Goal: Information Seeking & Learning: Find specific fact

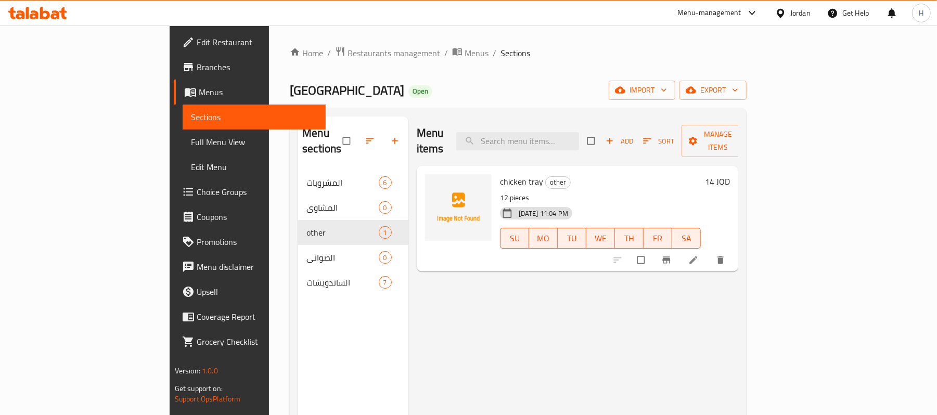
click at [191, 142] on span "Full Menu View" at bounding box center [254, 142] width 127 height 12
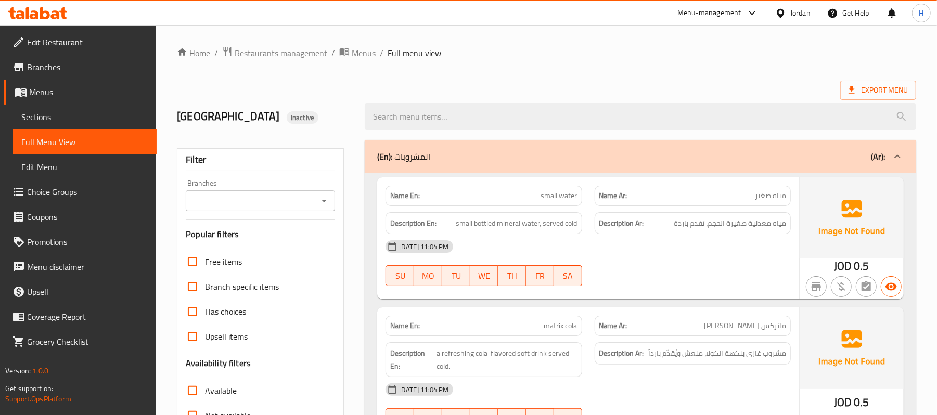
click at [323, 207] on icon "Open" at bounding box center [324, 201] width 12 height 12
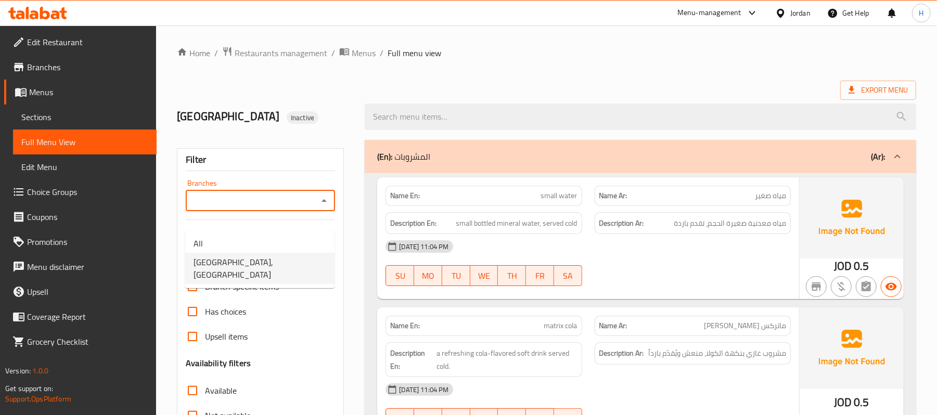
click at [287, 260] on li "Amman Central, Tabarbour" at bounding box center [259, 268] width 149 height 31
type input "Amman Central, Tabarbour"
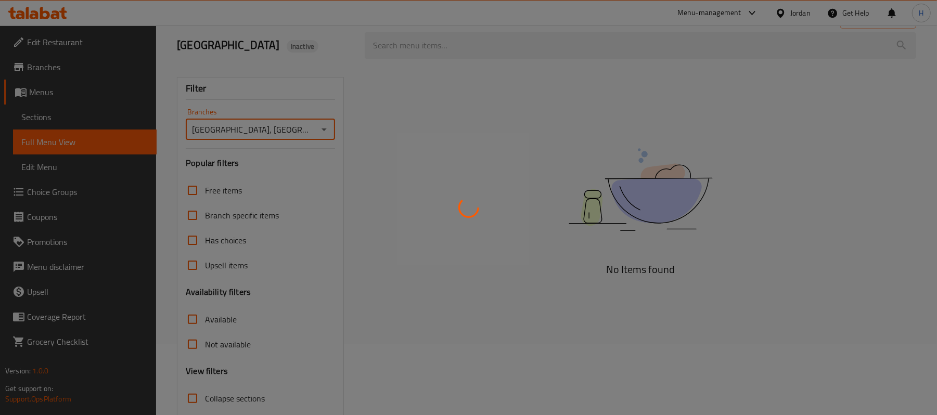
scroll to position [155, 0]
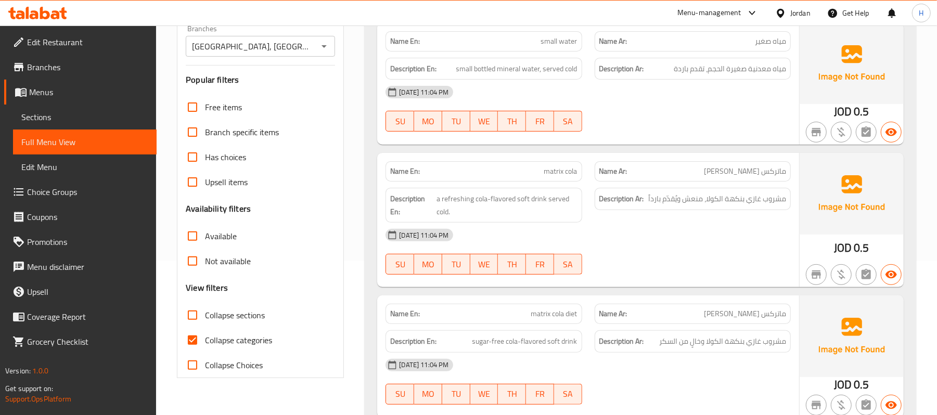
click at [249, 346] on span "Collapse categories" at bounding box center [238, 340] width 67 height 12
click at [205, 353] on input "Collapse categories" at bounding box center [192, 340] width 25 height 25
checkbox input "false"
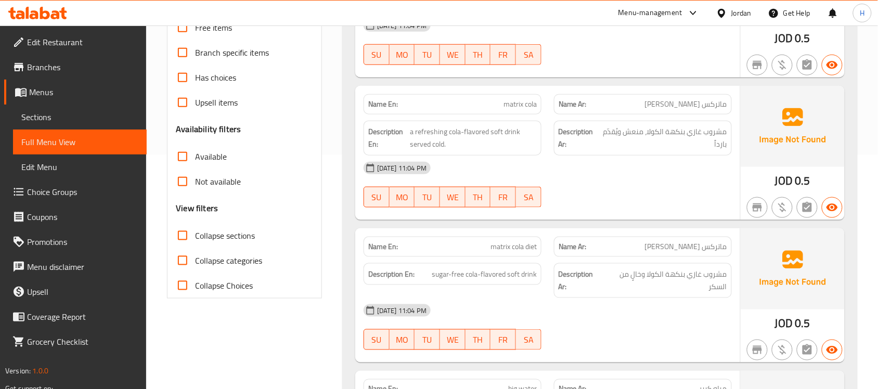
scroll to position [104, 0]
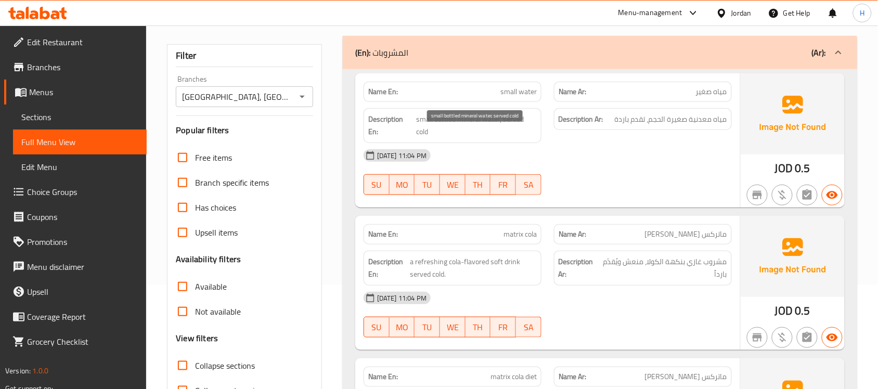
click at [484, 138] on span "small bottled mineral water, served cold" at bounding box center [476, 125] width 121 height 25
copy span "small bottled mineral water, served cold"
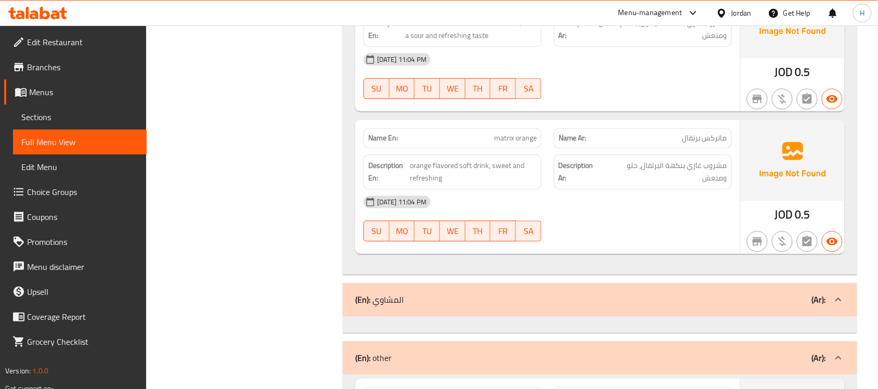
scroll to position [0, 0]
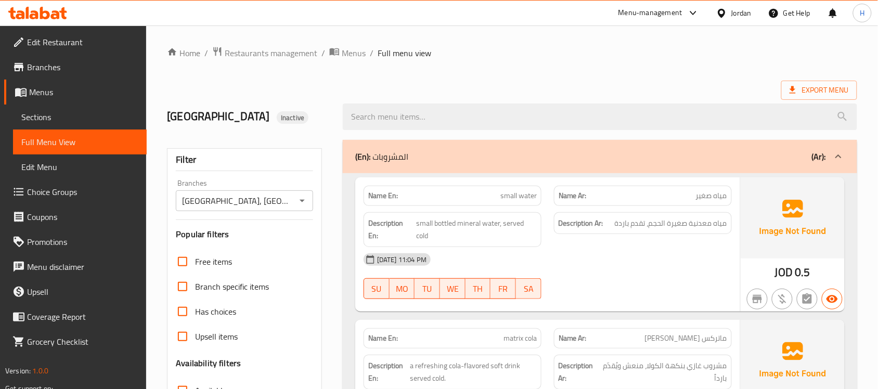
drag, startPoint x: 228, startPoint y: 245, endPoint x: 235, endPoint y: 71, distance: 173.9
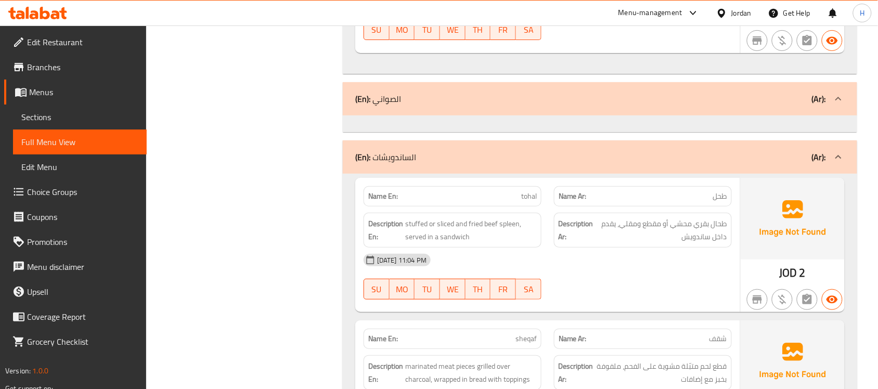
scroll to position [1301, 0]
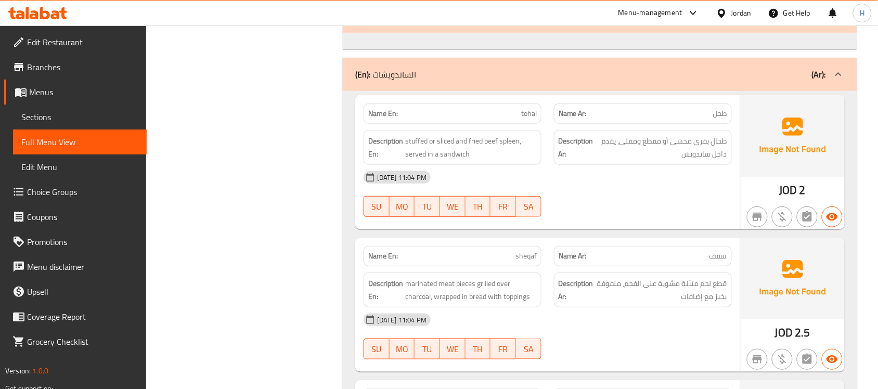
click at [718, 119] on span "طحل" at bounding box center [720, 113] width 14 height 11
click at [723, 119] on span "طحل" at bounding box center [720, 113] width 14 height 11
click at [529, 119] on span "tohal" at bounding box center [529, 113] width 16 height 11
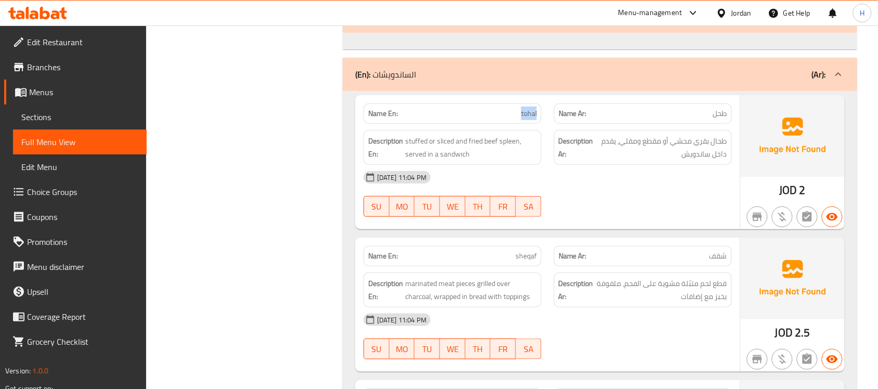
click at [529, 119] on span "tohal" at bounding box center [529, 113] width 16 height 11
copy span "tohal"
click at [717, 119] on span "طحل" at bounding box center [720, 113] width 14 height 11
copy span "طحل"
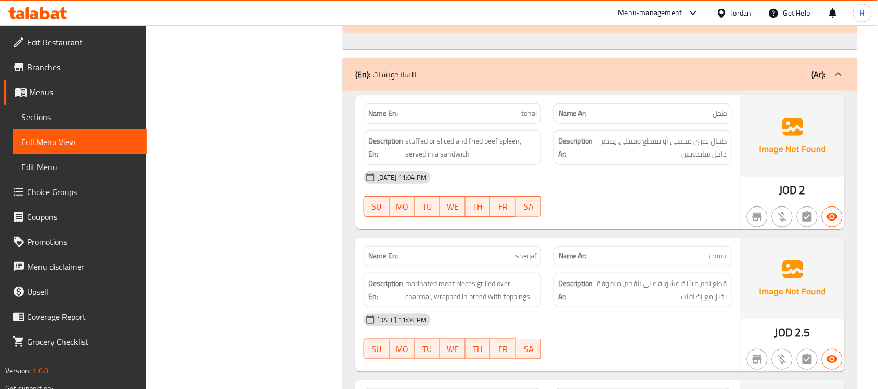
click at [716, 262] on span "شقف" at bounding box center [719, 256] width 18 height 11
copy span "شقف"
click at [531, 262] on span "sheqaf" at bounding box center [526, 256] width 21 height 11
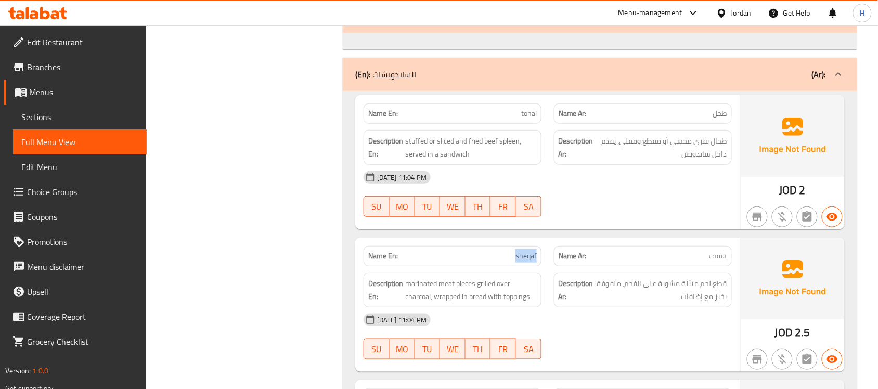
copy span "sheqaf"
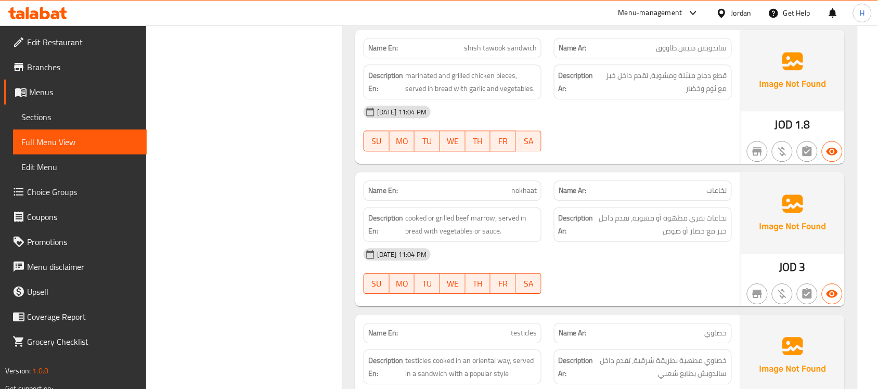
scroll to position [1951, 0]
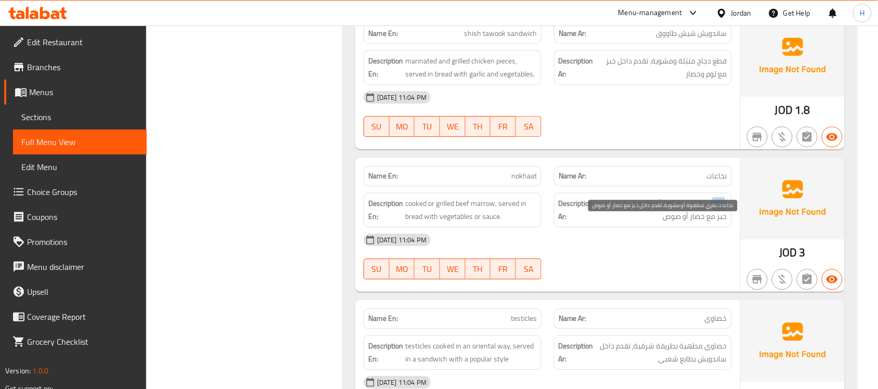
drag, startPoint x: 726, startPoint y: 224, endPoint x: 714, endPoint y: 225, distance: 12.0
click at [714, 223] on span "نخاعات بقري مطهوة أو مشوية، تقدم داخل خبز مع خضار أو صوص" at bounding box center [662, 209] width 132 height 25
click at [715, 223] on span "نخاعات بقري مطهوة أو مشوية، تقدم داخل خبز مع خضار أو صوص" at bounding box center [662, 209] width 132 height 25
drag, startPoint x: 715, startPoint y: 225, endPoint x: 727, endPoint y: 225, distance: 12.0
click at [727, 225] on div "Description Ar: نخاعات بقري مطهوة أو مشوية، تقدم داخل خبز مع خضار أو صوص" at bounding box center [643, 209] width 178 height 35
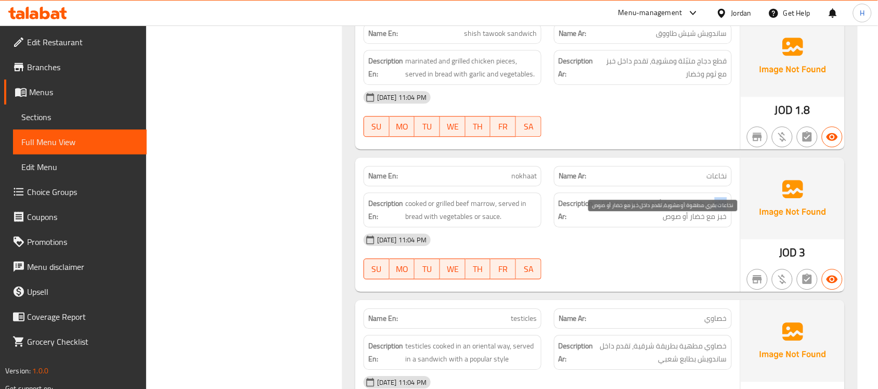
copy span "نخاع"
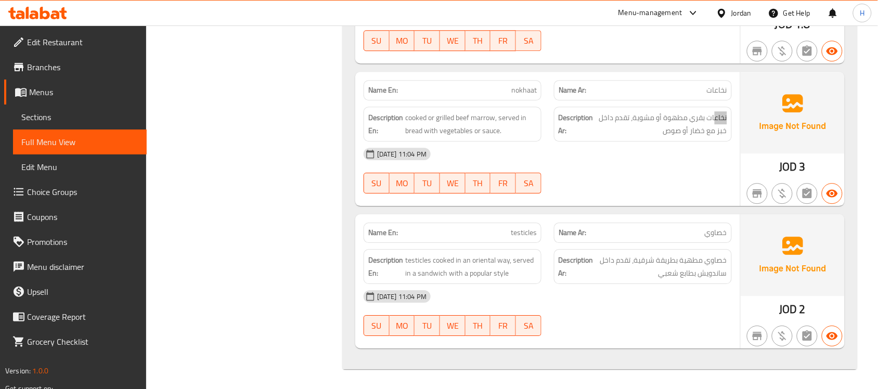
scroll to position [2059, 0]
click at [524, 232] on span "testicles" at bounding box center [524, 231] width 26 height 11
copy span "testicles"
click at [518, 236] on span "testicles" at bounding box center [524, 231] width 26 height 11
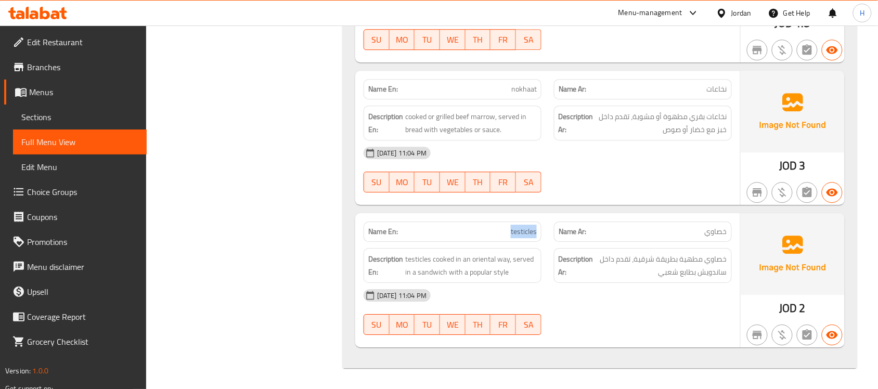
click at [518, 236] on span "testicles" at bounding box center [524, 231] width 26 height 11
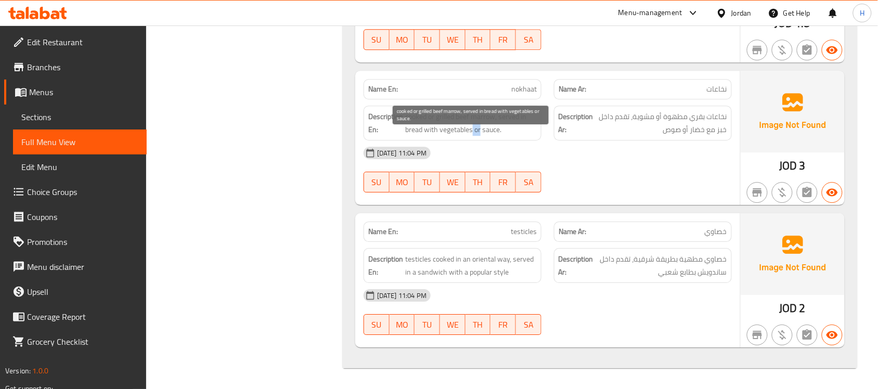
drag, startPoint x: 481, startPoint y: 129, endPoint x: 472, endPoint y: 131, distance: 9.2
click at [472, 131] on span "cooked or grilled beef marrow, served in bread with vegetables or sauce." at bounding box center [471, 122] width 132 height 25
copy span "or"
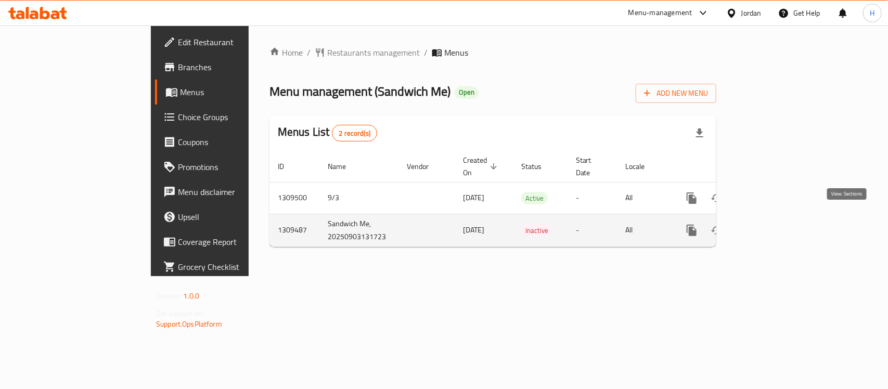
click at [773, 224] on icon "enhanced table" at bounding box center [767, 230] width 12 height 12
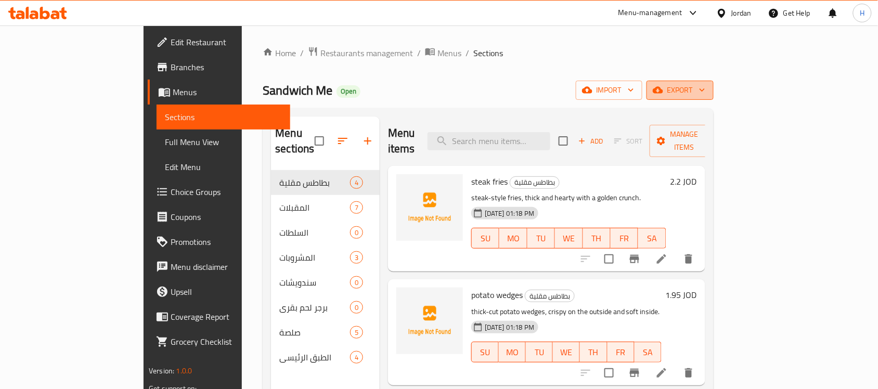
click at [705, 87] on span "export" at bounding box center [680, 90] width 50 height 13
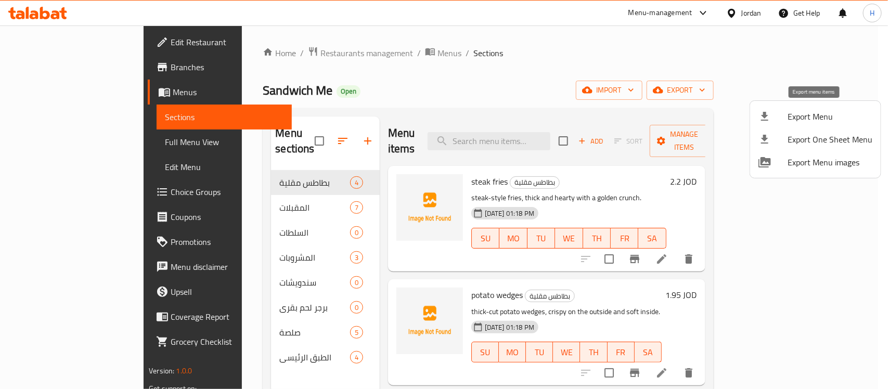
click at [833, 112] on span "Export Menu" at bounding box center [830, 116] width 85 height 12
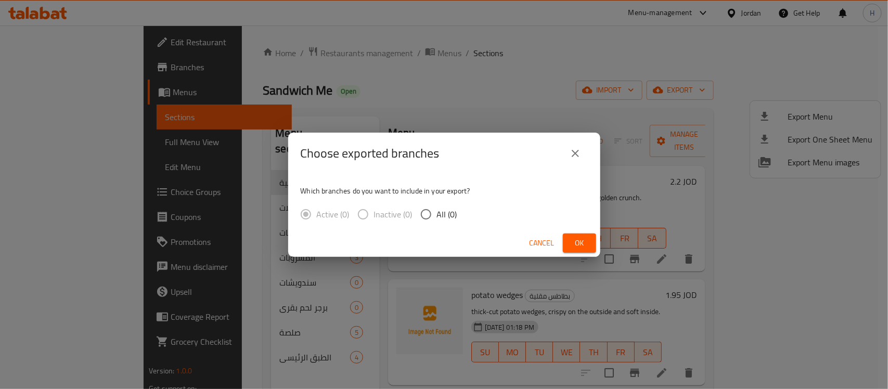
click at [441, 213] on span "All (0)" at bounding box center [447, 214] width 20 height 12
click at [437, 213] on input "All (0)" at bounding box center [426, 214] width 22 height 22
radio input "true"
click at [583, 246] on span "Ok" at bounding box center [579, 243] width 17 height 13
click at [583, 242] on span "Ok" at bounding box center [579, 243] width 17 height 13
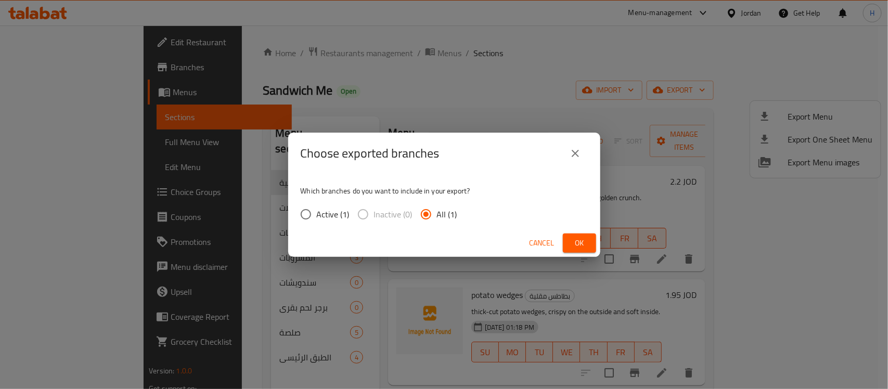
click at [579, 242] on span "Ok" at bounding box center [579, 243] width 17 height 13
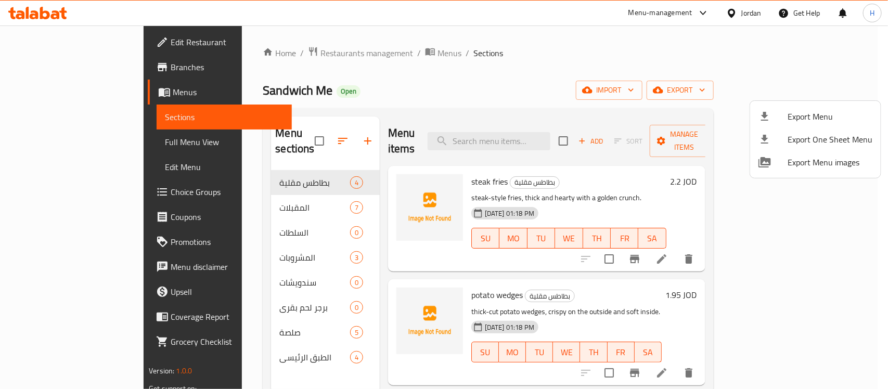
click at [73, 37] on div at bounding box center [444, 194] width 888 height 389
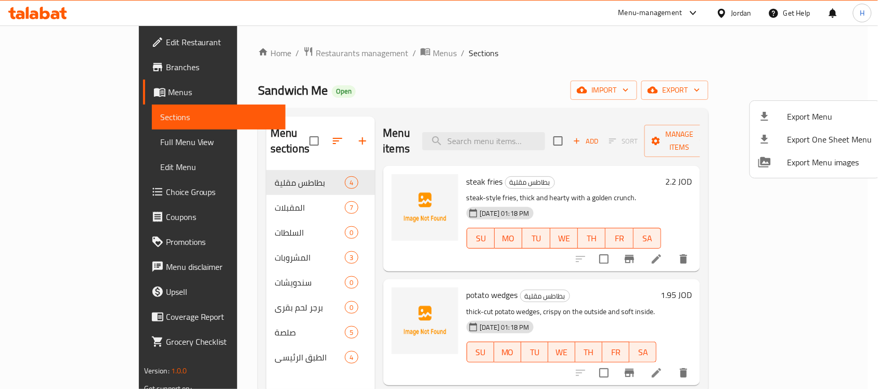
click at [166, 37] on span "Edit Restaurant" at bounding box center [221, 42] width 111 height 12
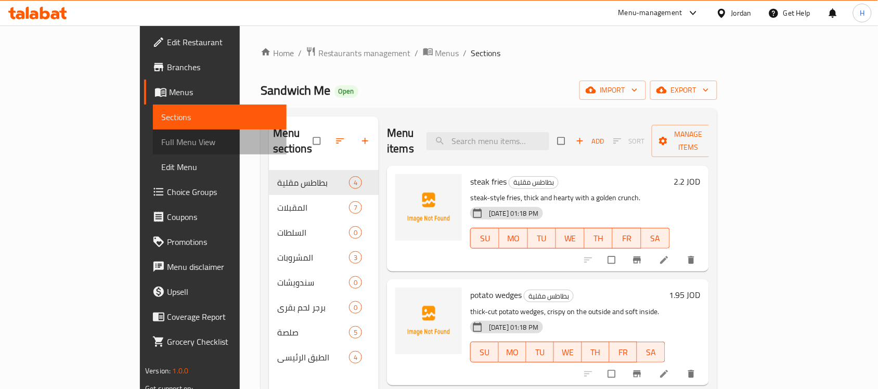
click at [161, 146] on span "Full Menu View" at bounding box center [219, 142] width 117 height 12
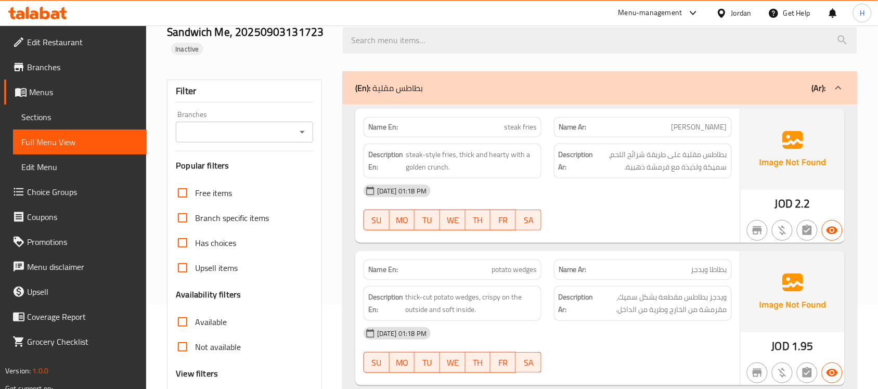
scroll to position [195, 0]
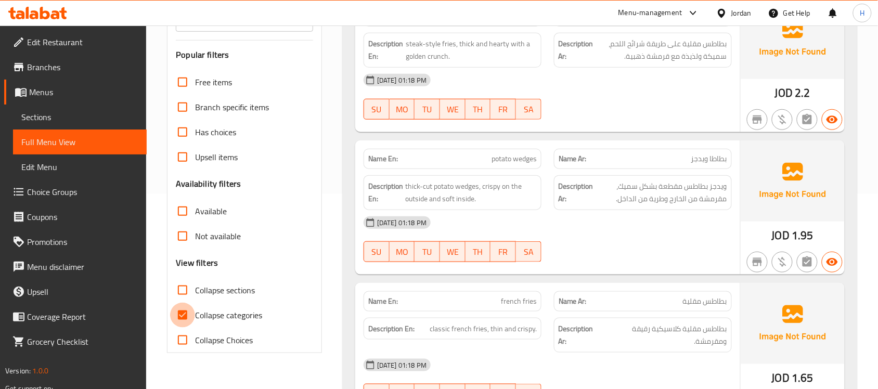
click at [182, 313] on input "Collapse categories" at bounding box center [182, 315] width 25 height 25
checkbox input "false"
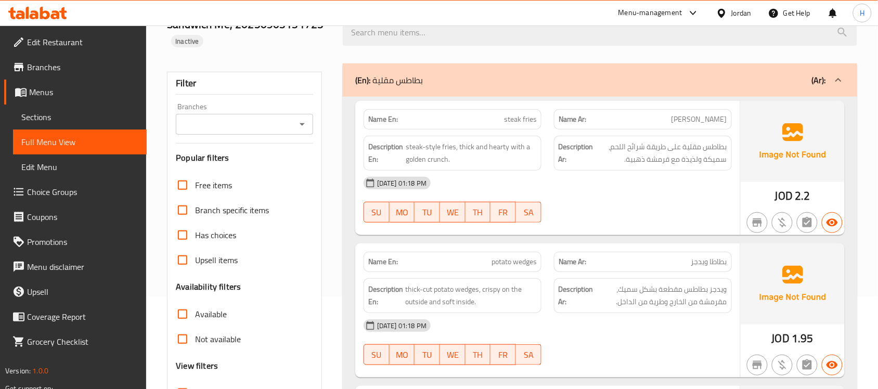
scroll to position [0, 0]
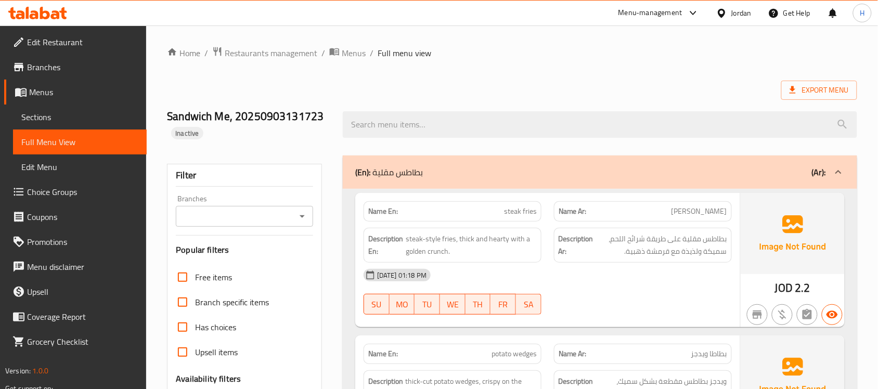
click at [301, 217] on icon "Open" at bounding box center [302, 216] width 5 height 3
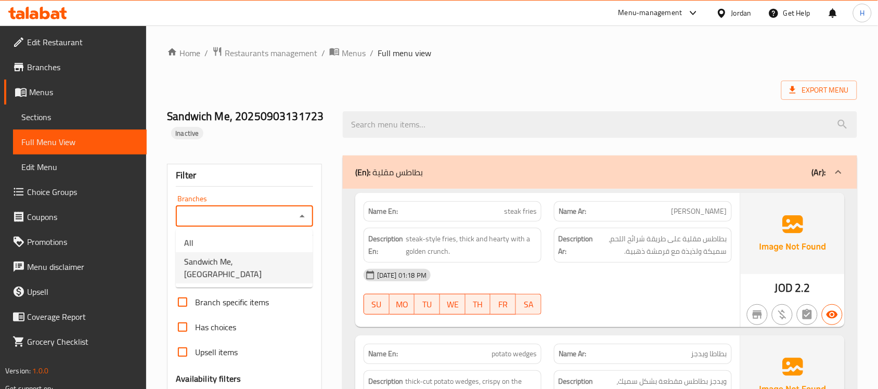
click at [282, 268] on li "Sandwich Me, Mecca Street" at bounding box center [244, 267] width 137 height 31
type input "Sandwich Me, Mecca Street"
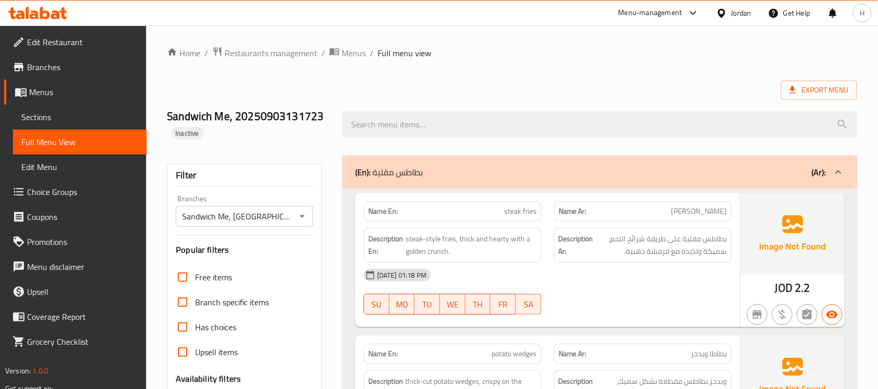
drag, startPoint x: 284, startPoint y: 282, endPoint x: 303, endPoint y: 8, distance: 275.4
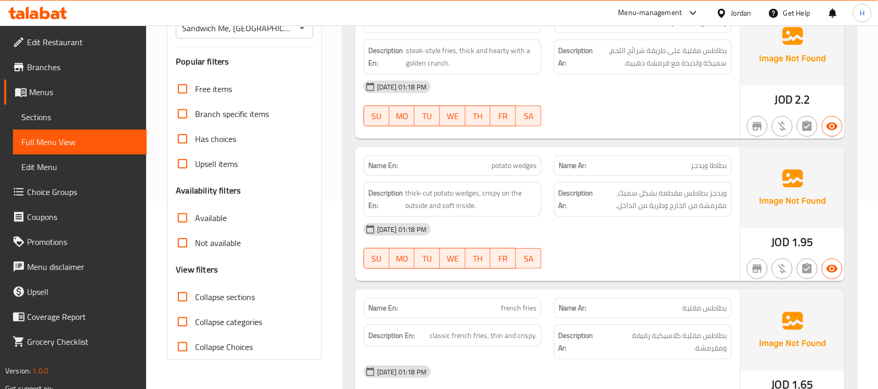
scroll to position [390, 0]
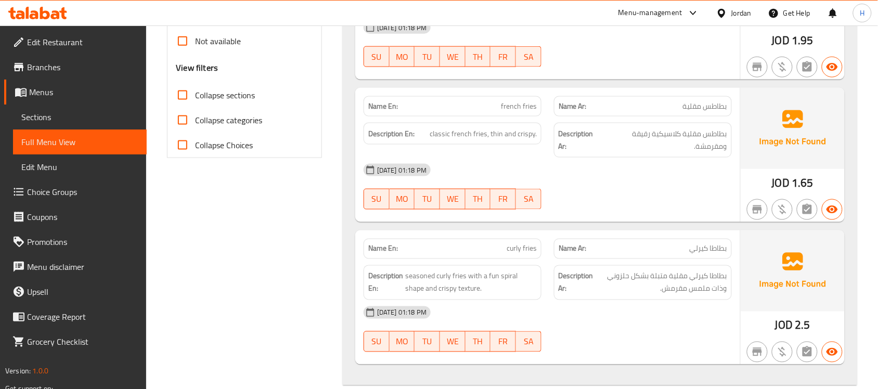
click at [526, 253] on span "curly fries" at bounding box center [522, 248] width 30 height 11
copy span "curly fries"
click at [528, 251] on span "curly fries" at bounding box center [522, 248] width 30 height 11
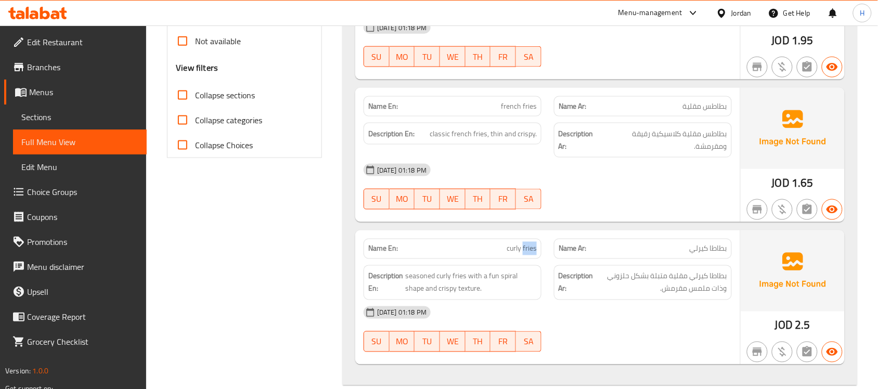
click at [528, 251] on span "curly fries" at bounding box center [522, 248] width 30 height 11
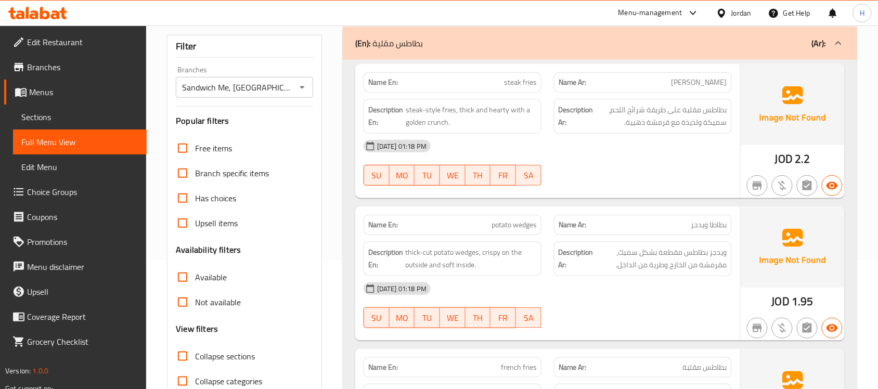
scroll to position [130, 0]
click at [619, 298] on div "03-09-2025 01:18 PM" at bounding box center [547, 287] width 381 height 25
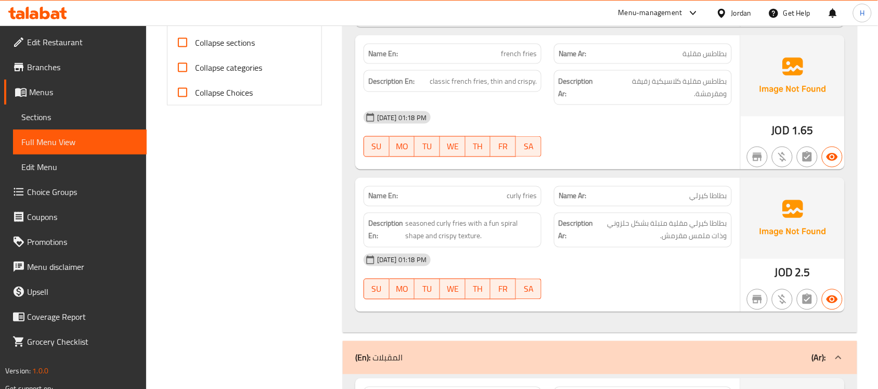
scroll to position [442, 0]
click at [523, 196] on span "curly fries" at bounding box center [522, 196] width 30 height 11
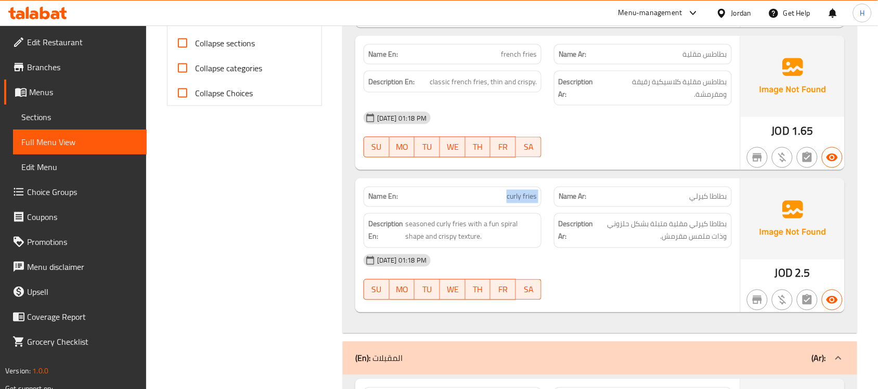
copy span "curly fries"
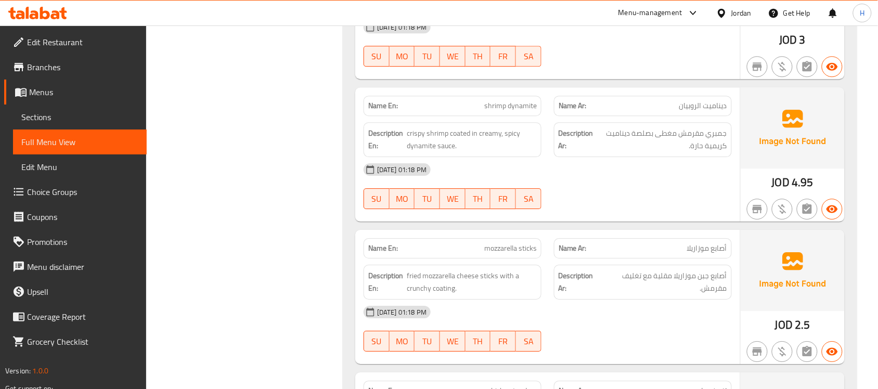
scroll to position [845, 0]
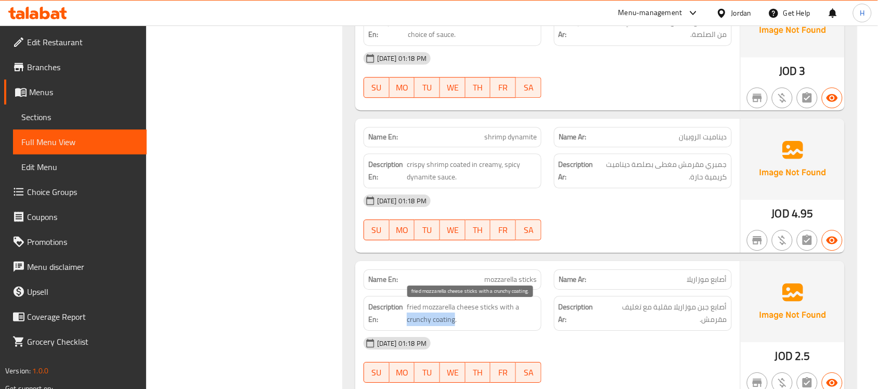
drag, startPoint x: 454, startPoint y: 323, endPoint x: 407, endPoint y: 326, distance: 47.0
click at [407, 326] on span "fried mozzarella cheese sticks with a crunchy coating." at bounding box center [472, 313] width 130 height 25
copy span "crunchy coating"
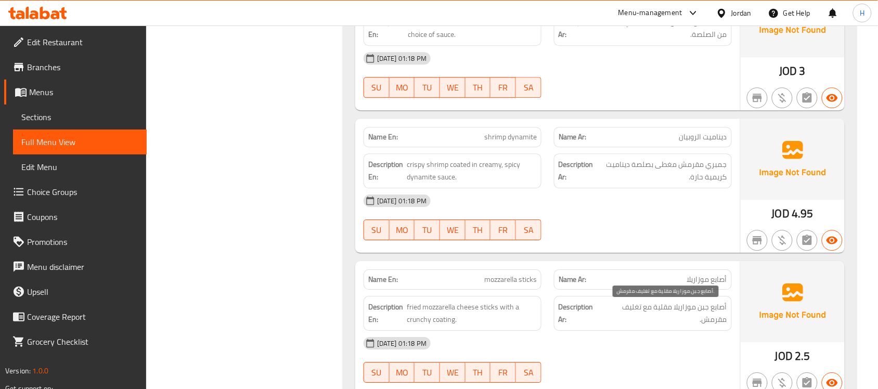
click at [634, 326] on span "أصابع جبن موزاريلا مقلية مع تغليف مقرمش." at bounding box center [664, 313] width 125 height 25
drag, startPoint x: 644, startPoint y: 311, endPoint x: 622, endPoint y: 318, distance: 22.5
click at [622, 318] on span "أصابع جبن موزاريلا مقلية مع تغليف مقرمش." at bounding box center [664, 313] width 125 height 25
click at [620, 350] on div "03-09-2025 01:18 PM" at bounding box center [547, 343] width 381 height 25
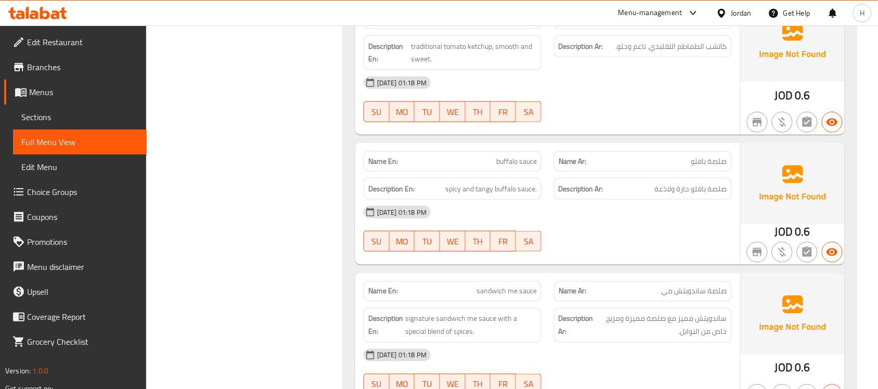
scroll to position [2666, 0]
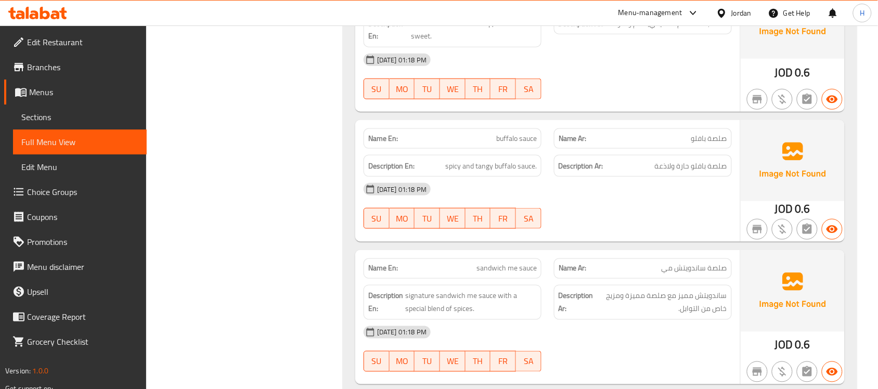
click at [516, 144] on span "buffalo sauce" at bounding box center [516, 138] width 41 height 11
copy span "buffalo sauce"
click at [510, 144] on span "buffalo sauce" at bounding box center [516, 138] width 41 height 11
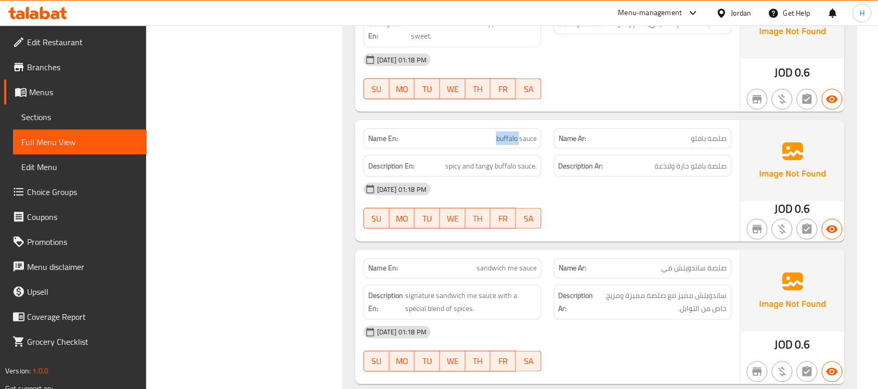
click at [510, 144] on span "buffalo sauce" at bounding box center [516, 138] width 41 height 11
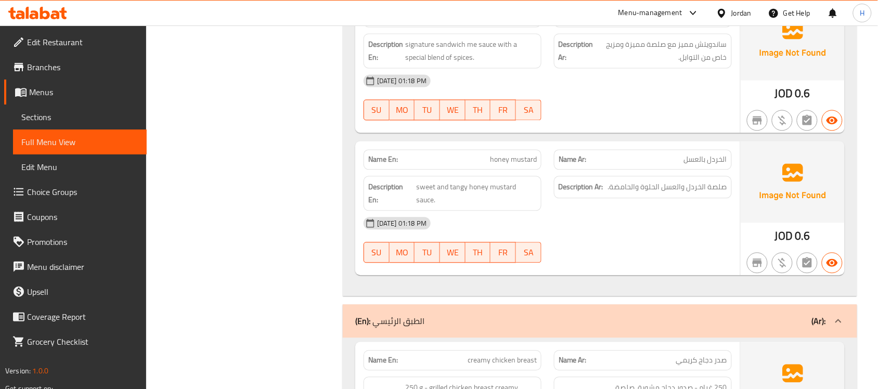
scroll to position [2991, 0]
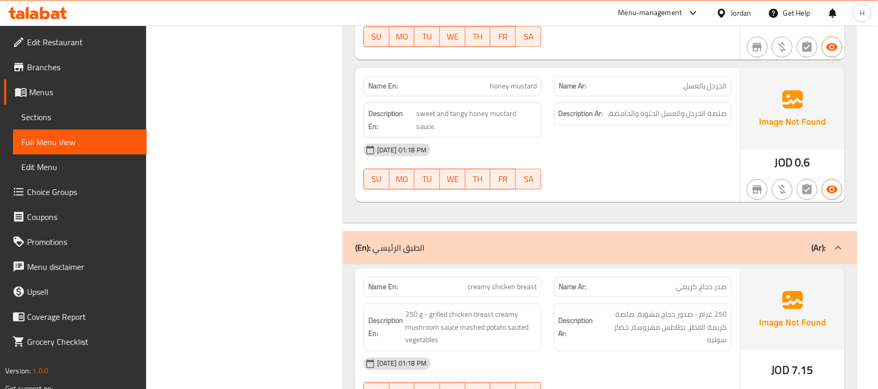
click at [535, 89] on span "honey mustard" at bounding box center [513, 86] width 47 height 11
copy span "honey mustard"
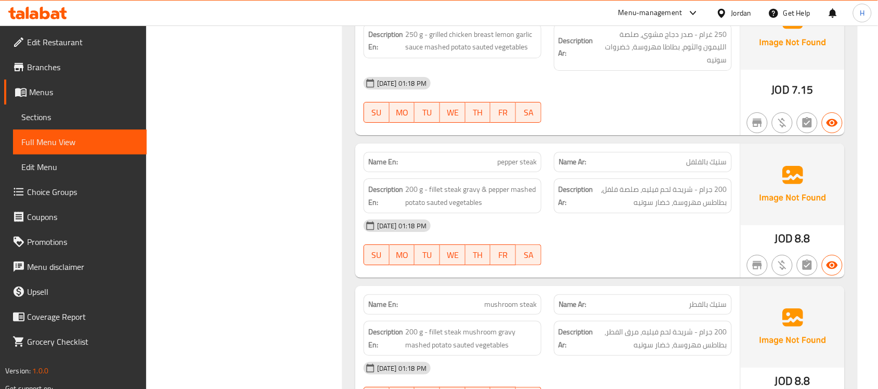
scroll to position [3483, 0]
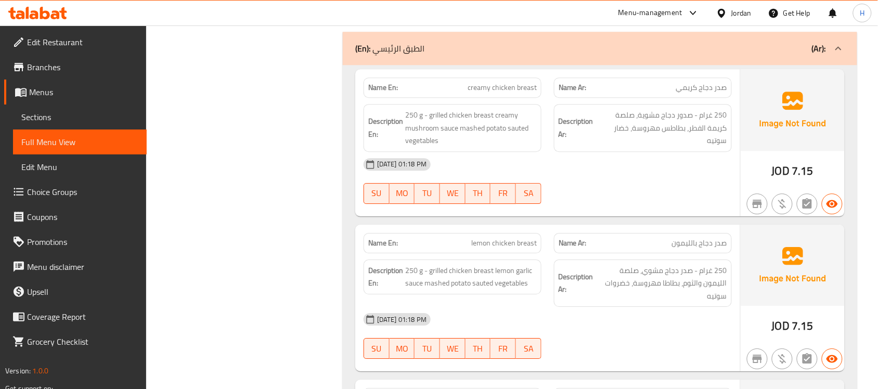
scroll to position [3200, 0]
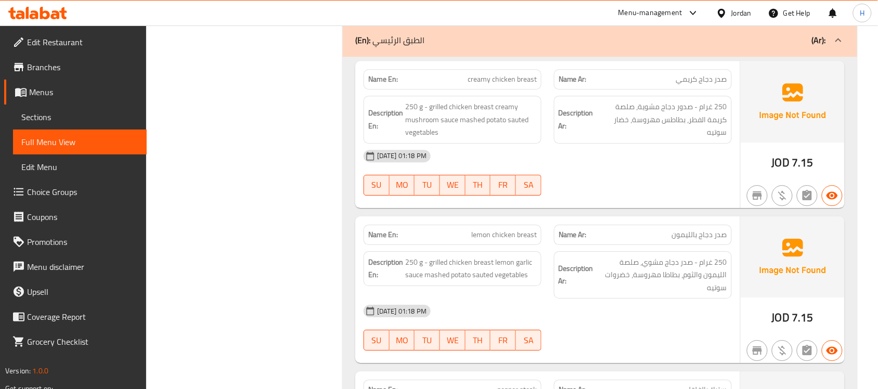
drag, startPoint x: 278, startPoint y: 178, endPoint x: 278, endPoint y: 193, distance: 15.1
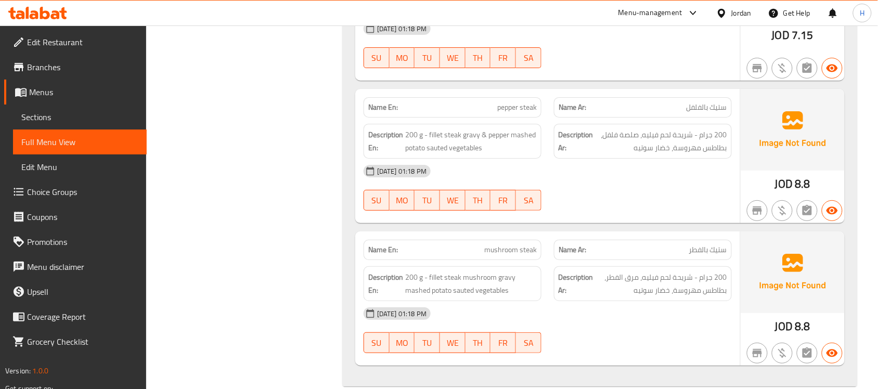
scroll to position [3483, 0]
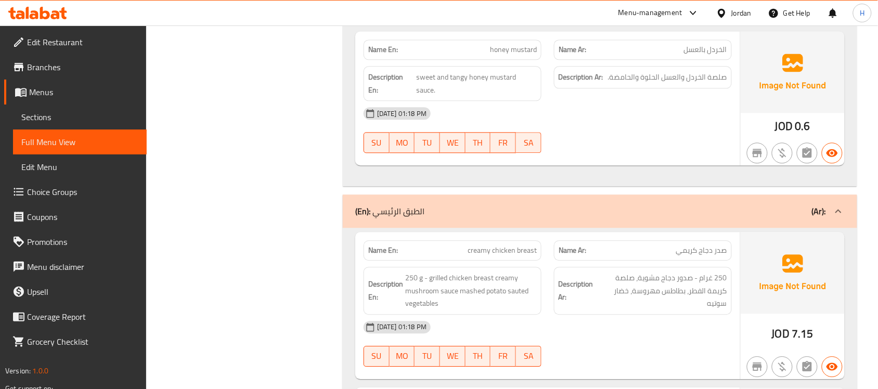
click at [467, 210] on div "(En): الطبق الرئيسي (Ar):" at bounding box center [590, 211] width 471 height 12
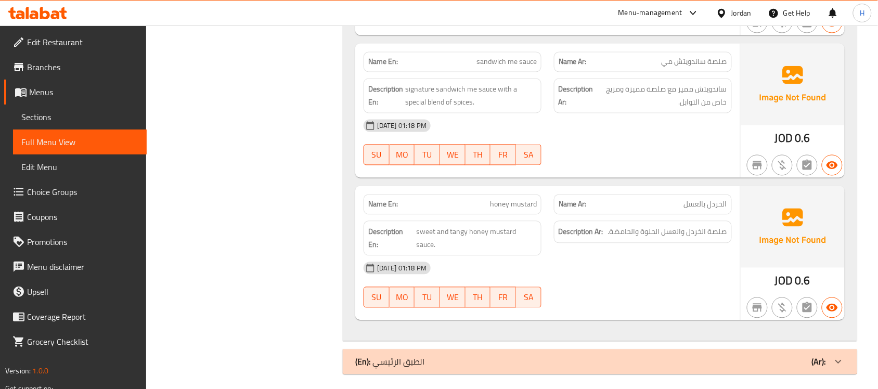
drag, startPoint x: 478, startPoint y: 350, endPoint x: 419, endPoint y: 341, distance: 59.0
click at [478, 356] on div "(En): الطبق الرئيسي (Ar):" at bounding box center [590, 362] width 471 height 12
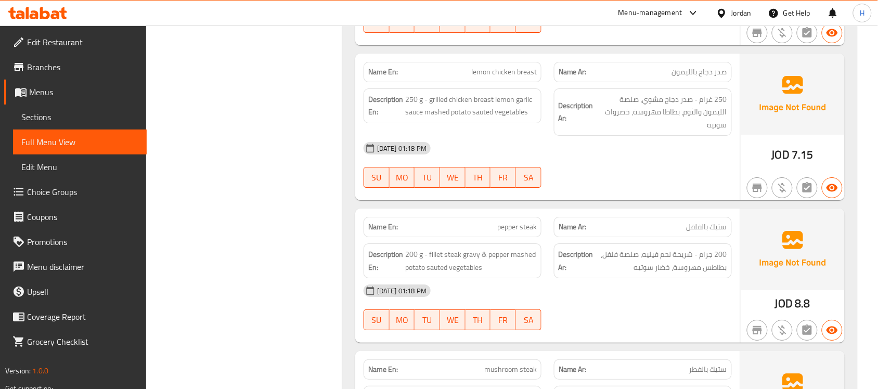
scroll to position [3393, 0]
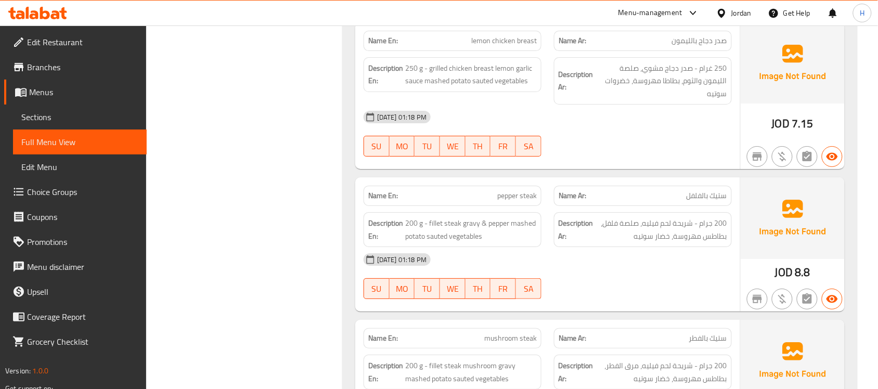
click at [522, 190] on span "pepper steak" at bounding box center [517, 195] width 40 height 11
copy span "pepper steak"
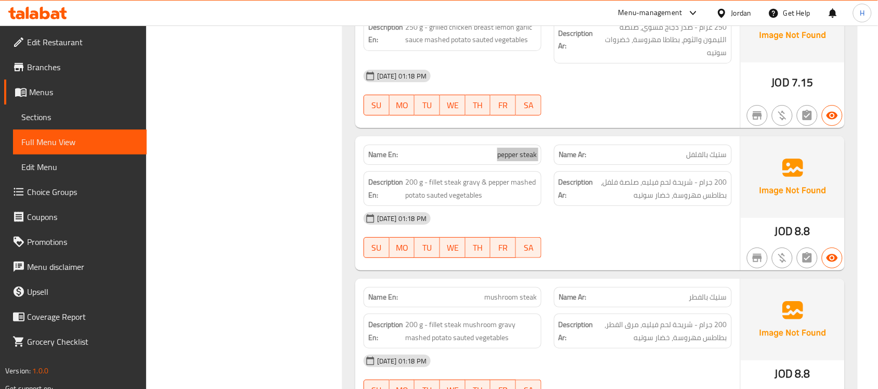
scroll to position [3483, 0]
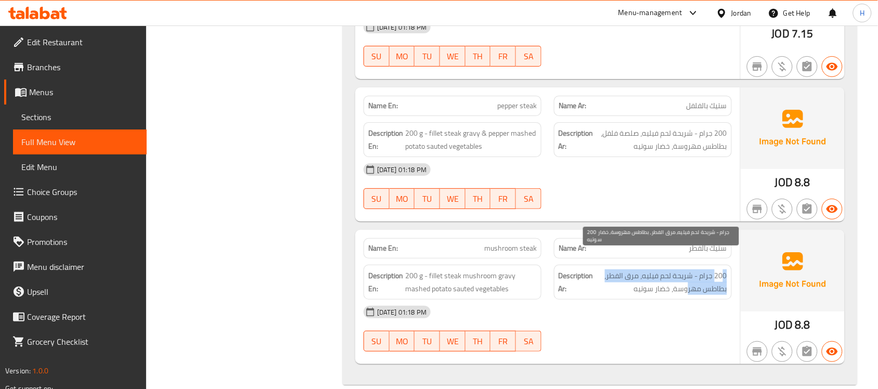
drag, startPoint x: 724, startPoint y: 261, endPoint x: 689, endPoint y: 266, distance: 35.2
click at [689, 269] on span "200 جرام - شريحة لحم فيليه، مرق الفطر، بطاطس مهروسة، خضار سوتيه" at bounding box center [662, 281] width 132 height 25
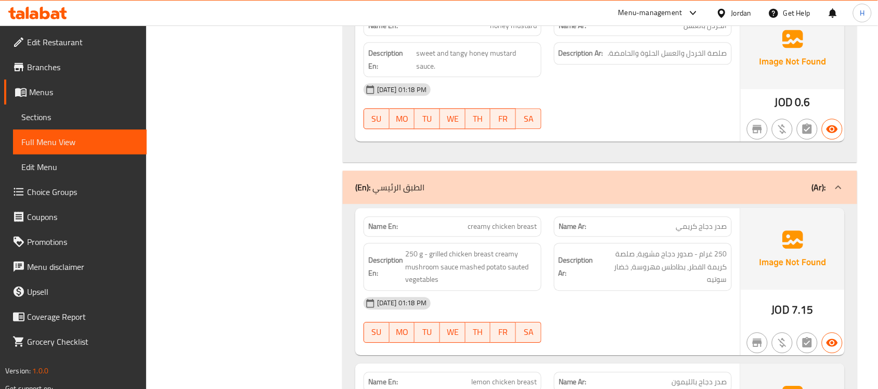
scroll to position [0, 0]
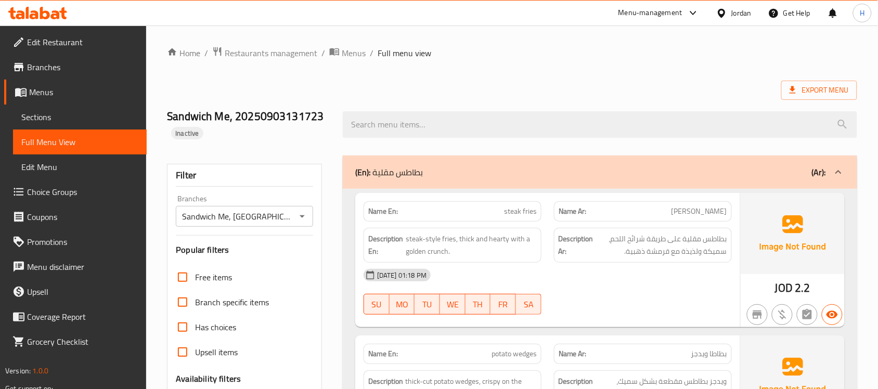
drag, startPoint x: 305, startPoint y: 139, endPoint x: 329, endPoint y: 11, distance: 129.8
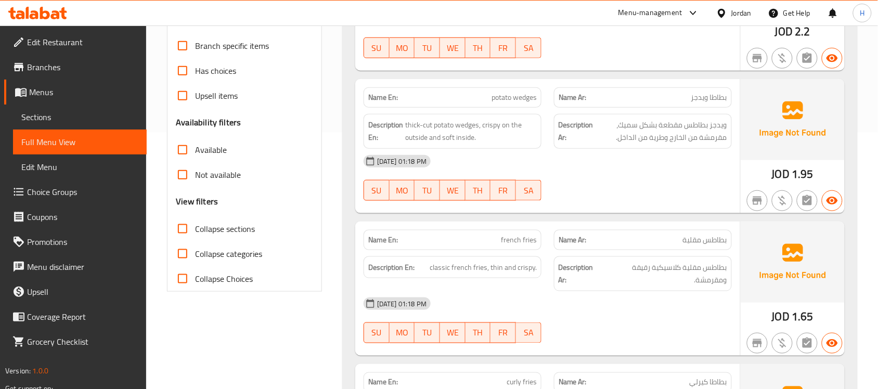
scroll to position [260, 0]
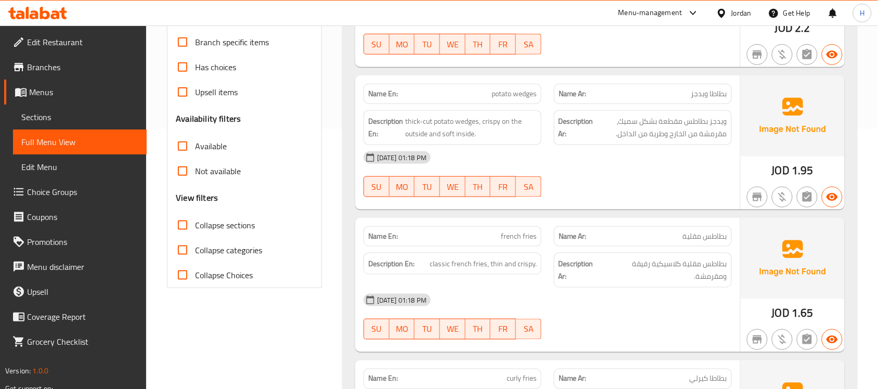
click at [237, 220] on span "Collapse sections" at bounding box center [225, 225] width 60 height 12
click at [195, 220] on input "Collapse sections" at bounding box center [182, 225] width 25 height 25
checkbox input "true"
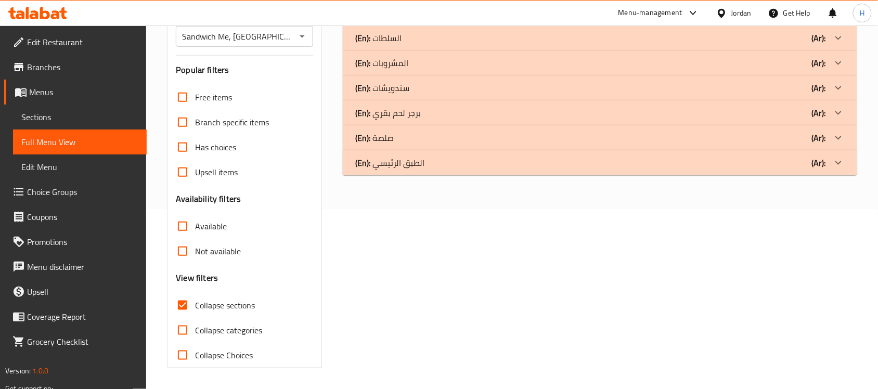
scroll to position [180, 0]
click at [508, 113] on div "(En): برجر لحم بقري (Ar):" at bounding box center [590, 113] width 471 height 12
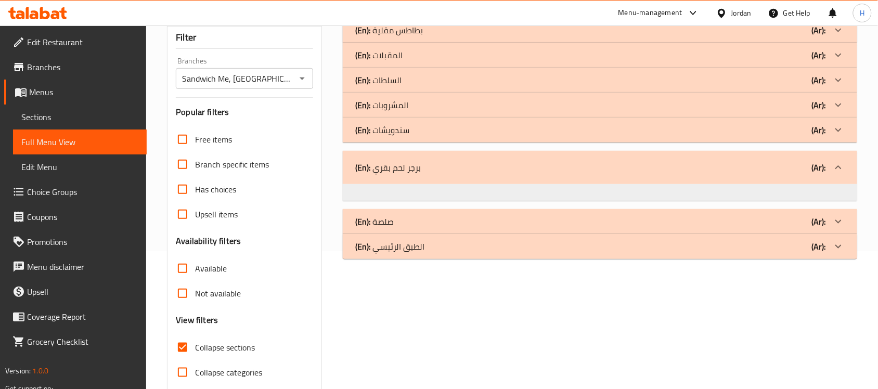
scroll to position [115, 0]
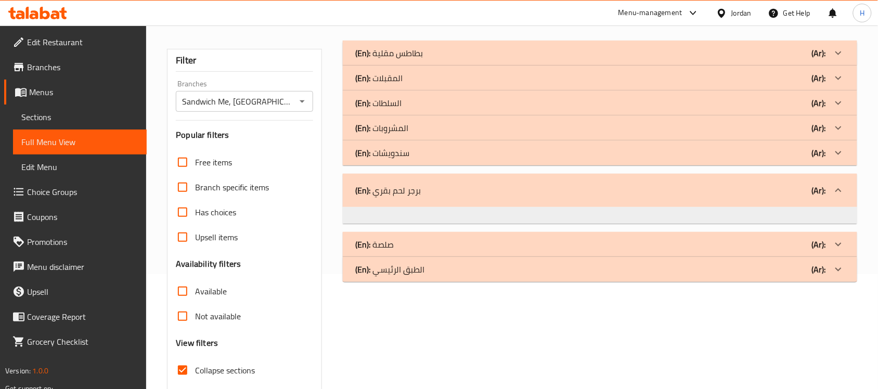
click at [625, 198] on div "(En): برجر لحم بقري (Ar):" at bounding box center [600, 190] width 515 height 33
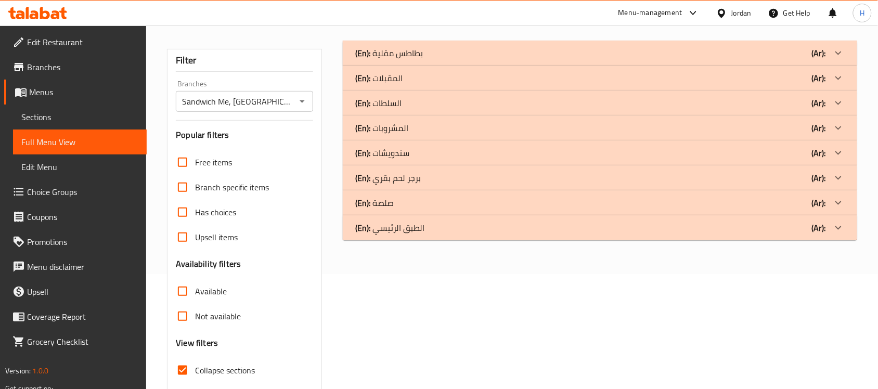
click at [570, 225] on div "(En): الطبق الرئيسي (Ar):" at bounding box center [590, 228] width 471 height 12
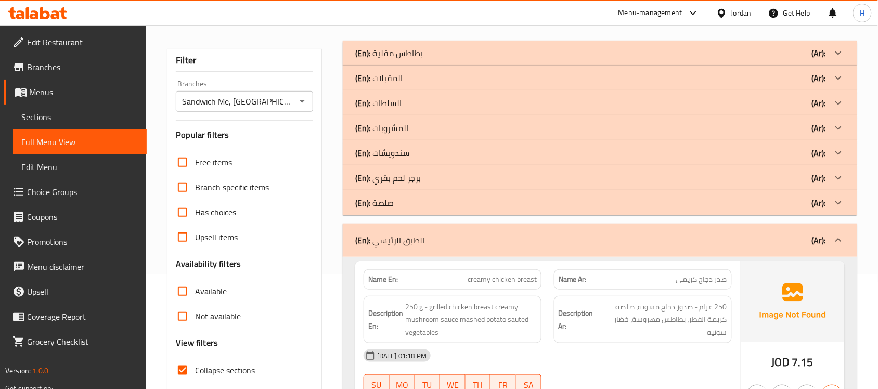
click at [570, 225] on div "(En): الطبق الرئيسي (Ar):" at bounding box center [600, 240] width 515 height 33
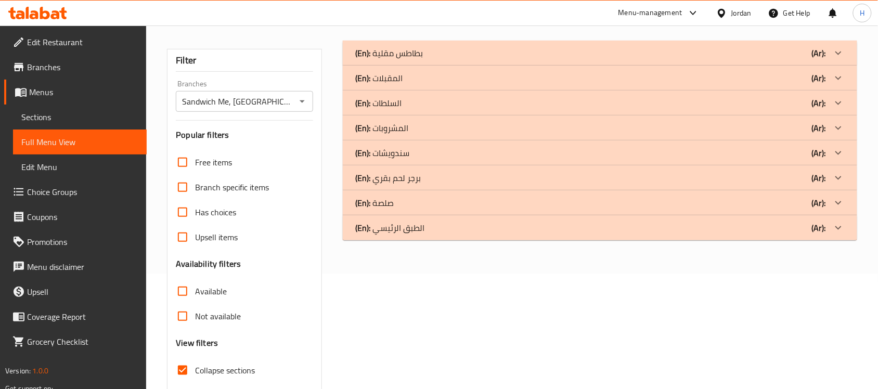
click at [584, 203] on div "(En): صلصة (Ar):" at bounding box center [590, 203] width 471 height 12
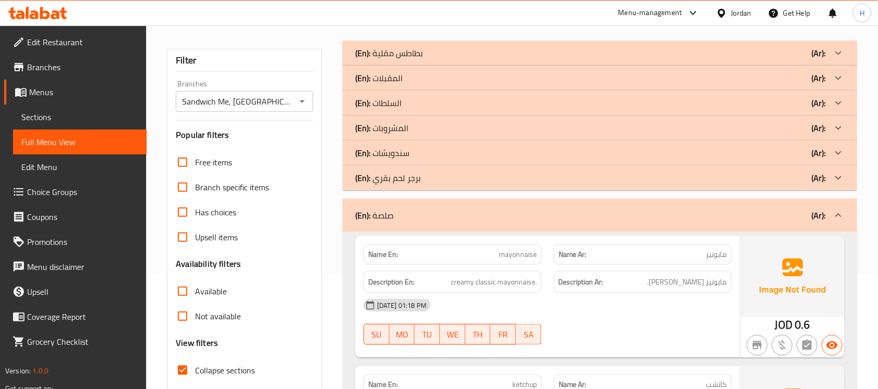
click at [584, 203] on div "(En): صلصة (Ar):" at bounding box center [600, 215] width 515 height 33
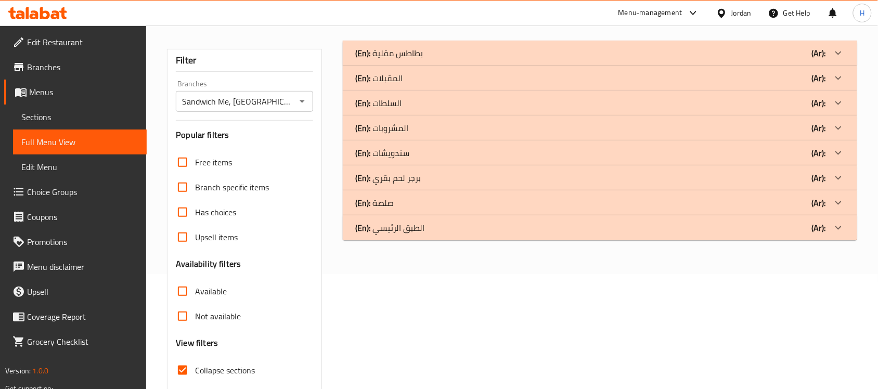
click at [609, 174] on div "(En): برجر لحم بقري (Ar):" at bounding box center [590, 178] width 471 height 12
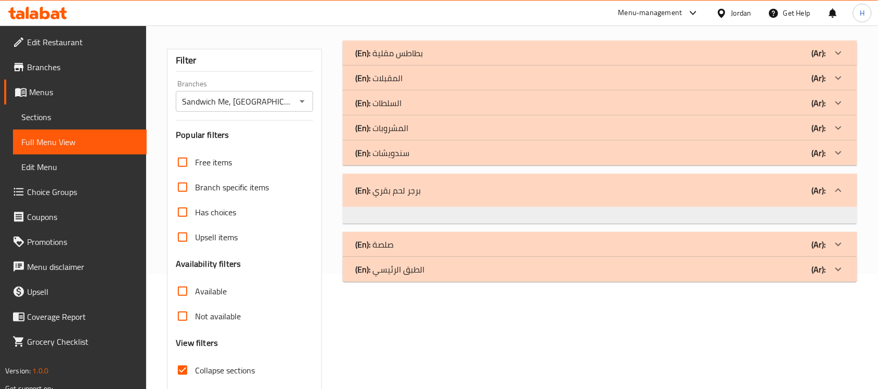
click at [617, 149] on div "(En): سندويشات (Ar):" at bounding box center [590, 153] width 471 height 12
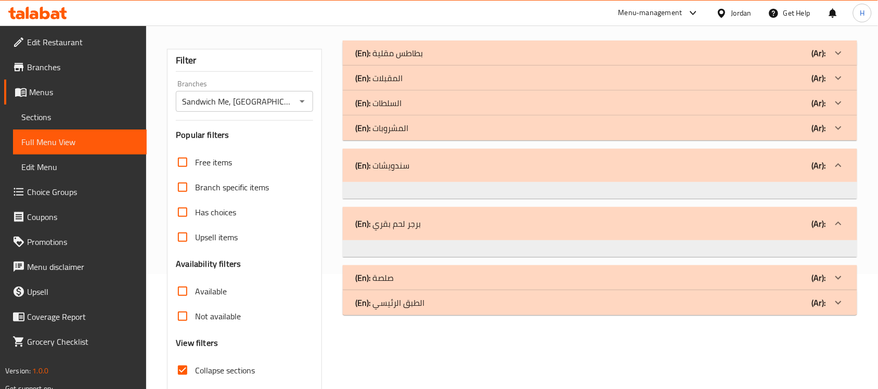
click at [622, 133] on div "(En): المشروبات (Ar):" at bounding box center [590, 128] width 471 height 12
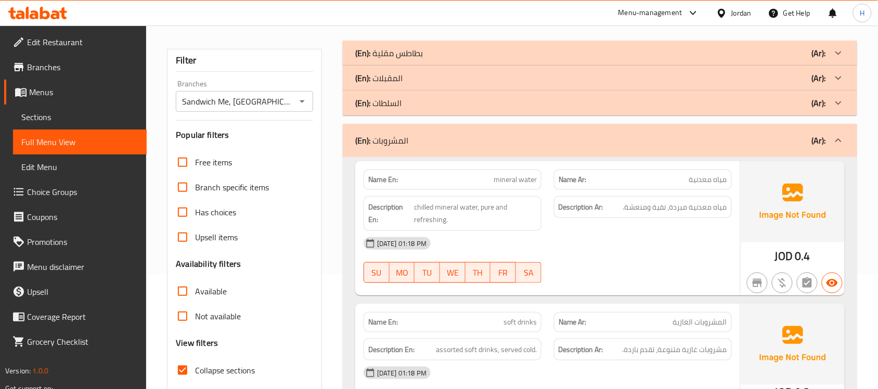
click at [622, 133] on div "(En): المشروبات (Ar):" at bounding box center [600, 140] width 515 height 33
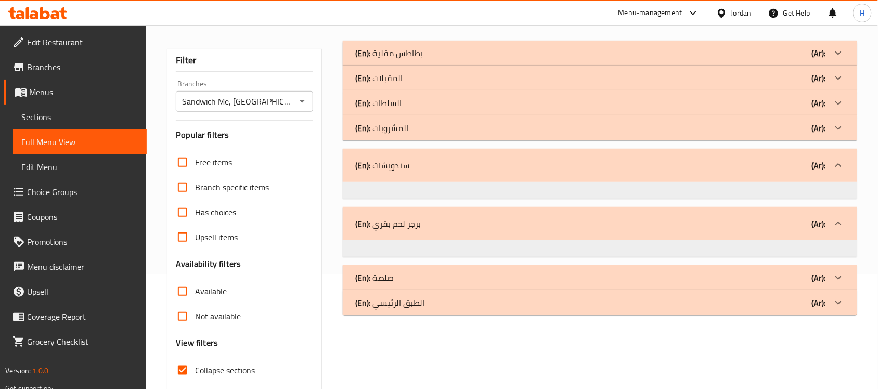
click at [628, 106] on div "(En): السلطات (Ar):" at bounding box center [590, 103] width 471 height 12
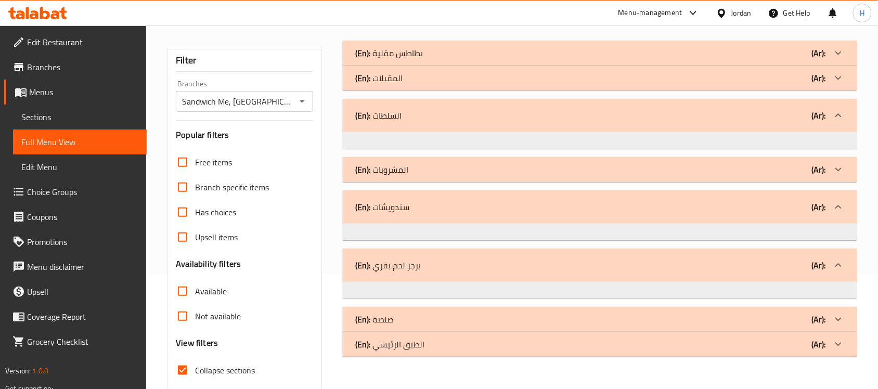
click at [615, 74] on div "(En): المقبلات (Ar):" at bounding box center [590, 78] width 471 height 12
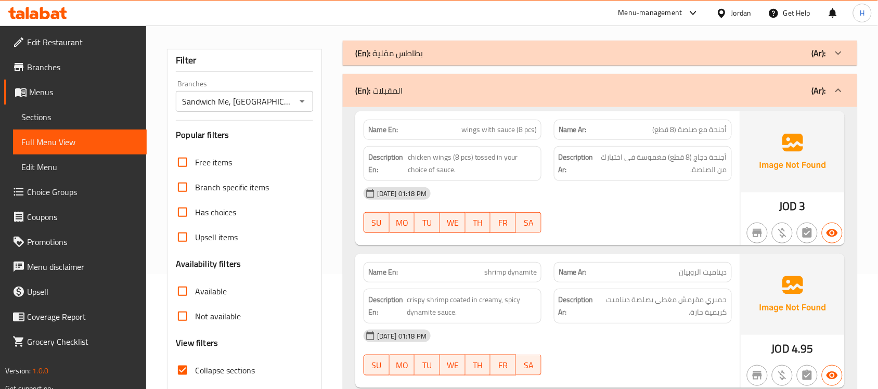
click at [615, 74] on div "(En): المقبلات (Ar):" at bounding box center [600, 90] width 515 height 33
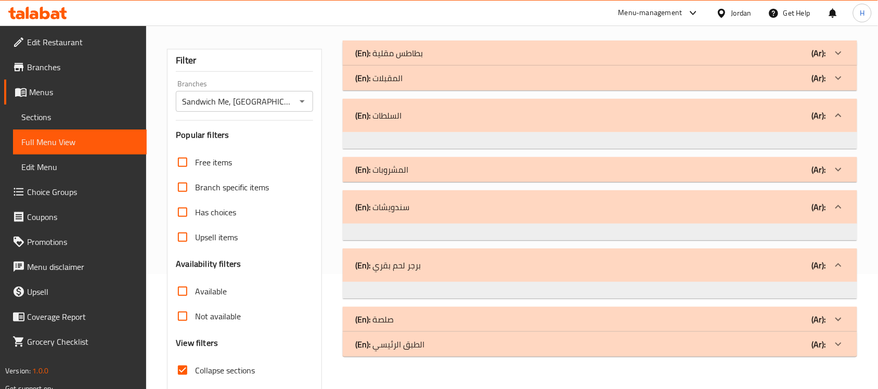
click at [626, 48] on div "(En): بطاطس مقلية (Ar):" at bounding box center [590, 53] width 471 height 12
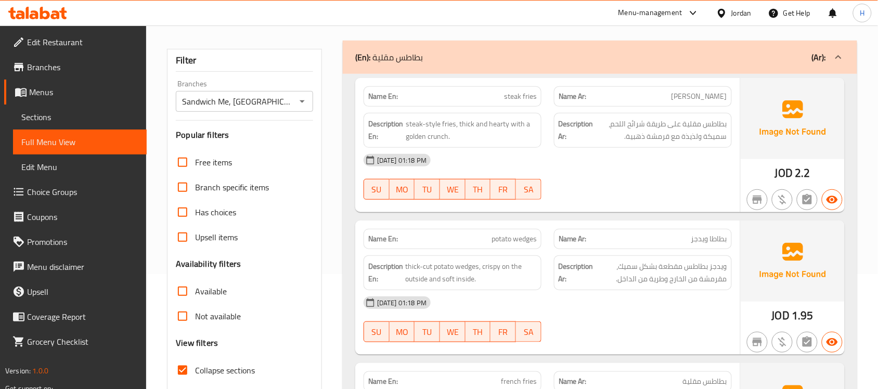
click at [626, 48] on div "(En): بطاطس مقلية (Ar):" at bounding box center [600, 57] width 515 height 33
